Goal: Task Accomplishment & Management: Complete application form

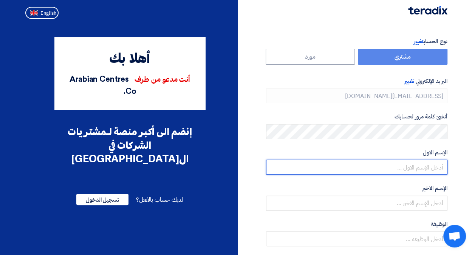
click at [439, 167] on input "text" at bounding box center [356, 166] width 181 height 15
type input "Tarek"
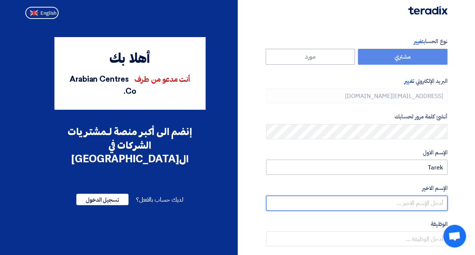
type input "Elraffei"
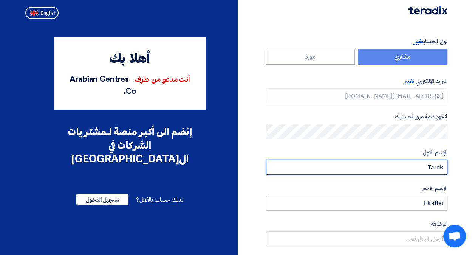
scroll to position [47, 0]
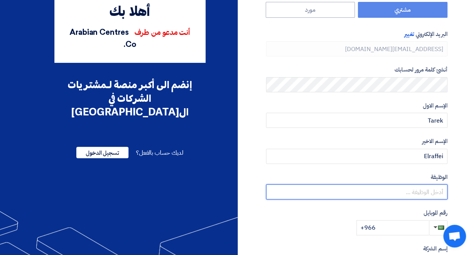
click at [421, 192] on input "text" at bounding box center [356, 191] width 181 height 15
type input "OD director"
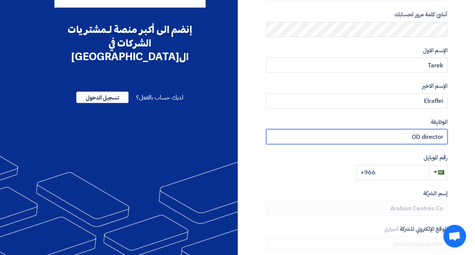
scroll to position [104, 0]
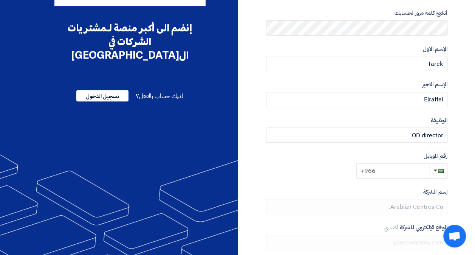
click at [390, 172] on input "+966" at bounding box center [392, 170] width 73 height 15
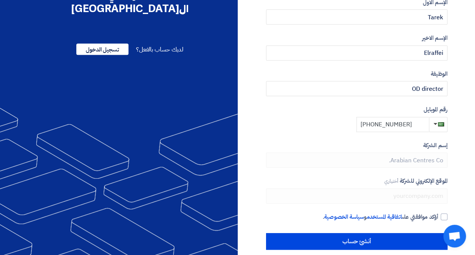
scroll to position [159, 0]
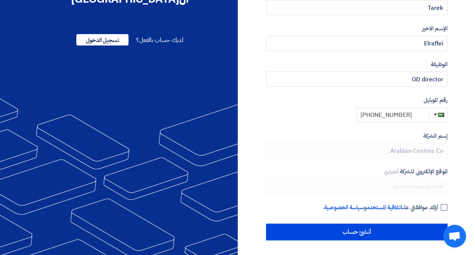
type input "[PHONE_NUMBER]"
click at [443, 206] on div at bounding box center [444, 207] width 7 height 7
click at [438, 206] on input "أؤكد موافقتي على اتفاقية المستخدم و سياسة الخصوصية ." at bounding box center [347, 210] width 181 height 15
checkbox input "true"
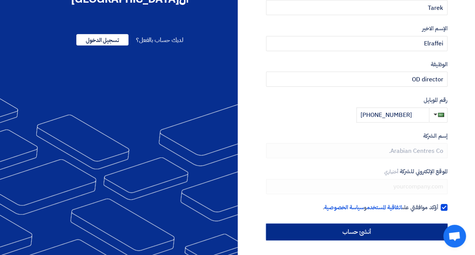
click at [364, 231] on input "أنشئ حساب" at bounding box center [356, 231] width 181 height 17
